Goal: Navigation & Orientation: Find specific page/section

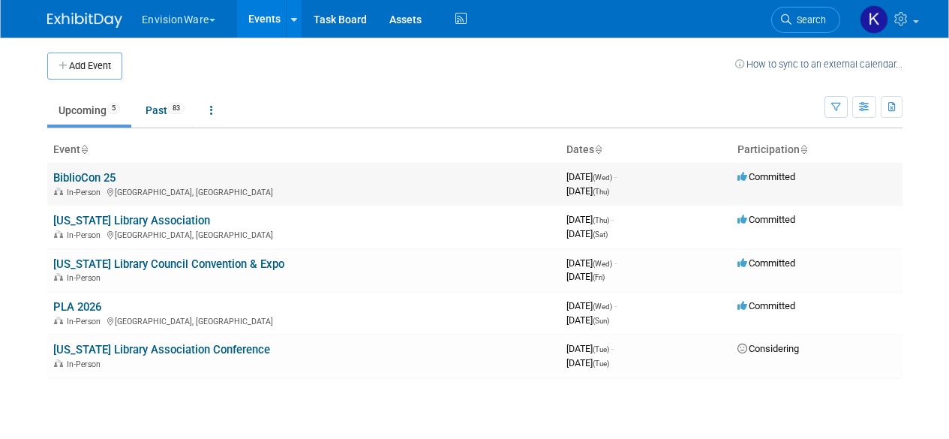
click at [105, 176] on link "BiblioCon 25" at bounding box center [84, 178] width 62 height 14
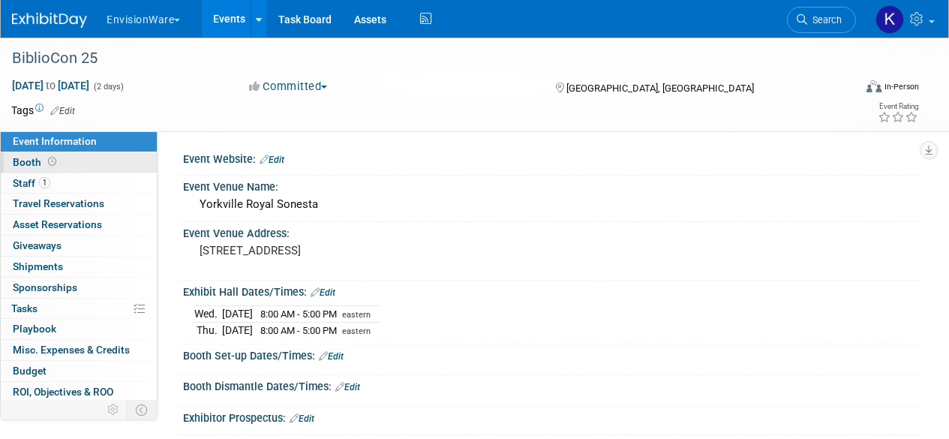
click at [95, 160] on link "Booth" at bounding box center [79, 162] width 156 height 20
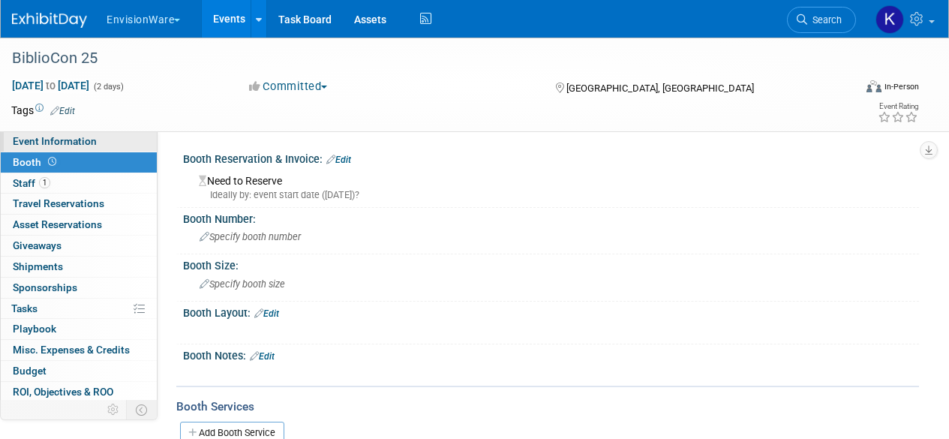
click at [88, 148] on link "Event Information" at bounding box center [79, 141] width 156 height 20
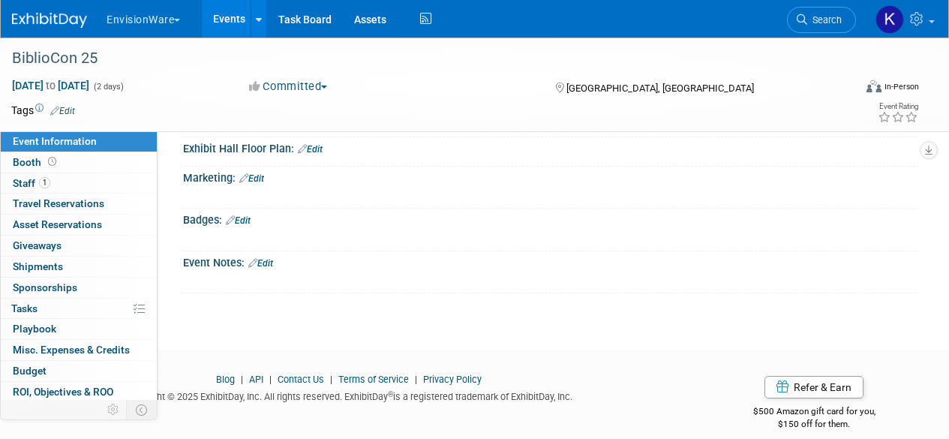
scroll to position [313, 0]
